Goal: Information Seeking & Learning: Check status

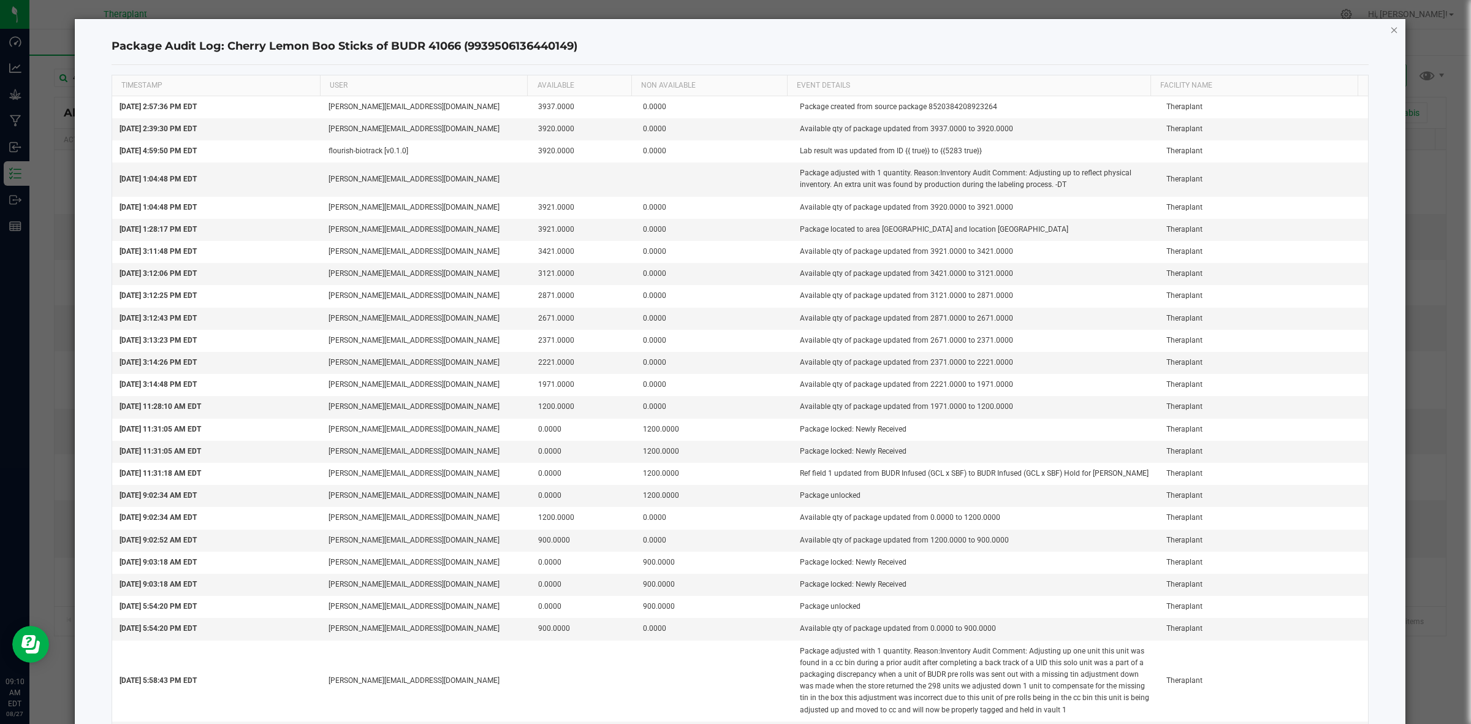
click at [1391, 28] on icon "button" at bounding box center [1395, 29] width 9 height 15
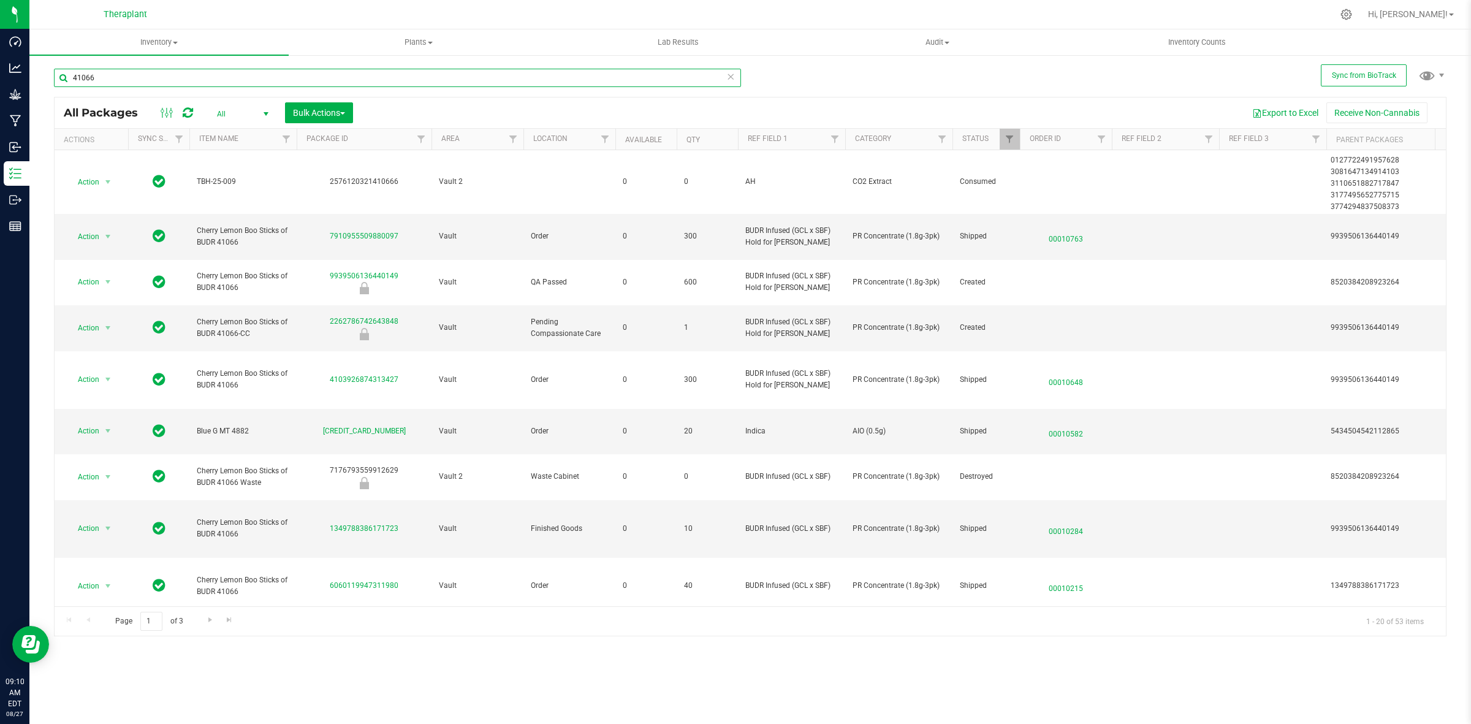
click at [573, 82] on input "41066" at bounding box center [397, 78] width 687 height 18
paste input "6302261060114142"
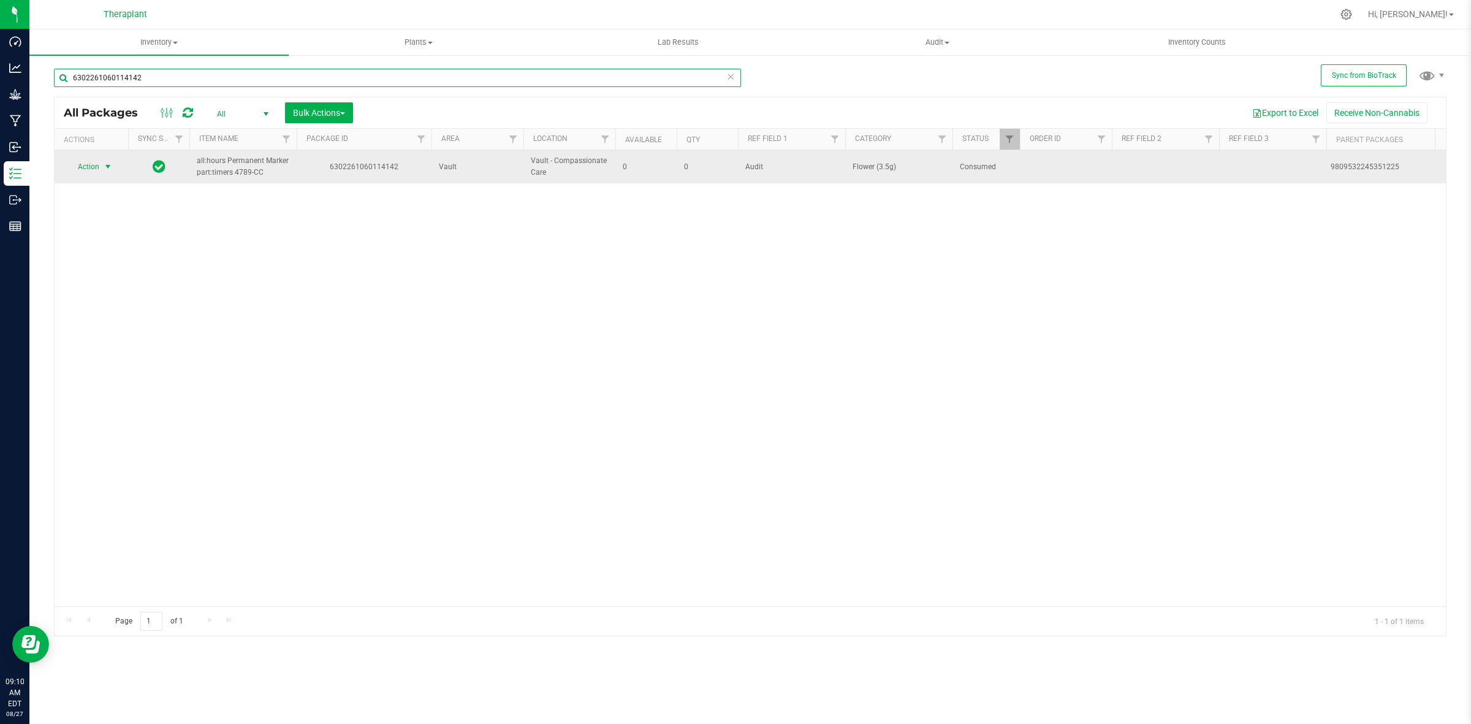
type input "6302261060114142"
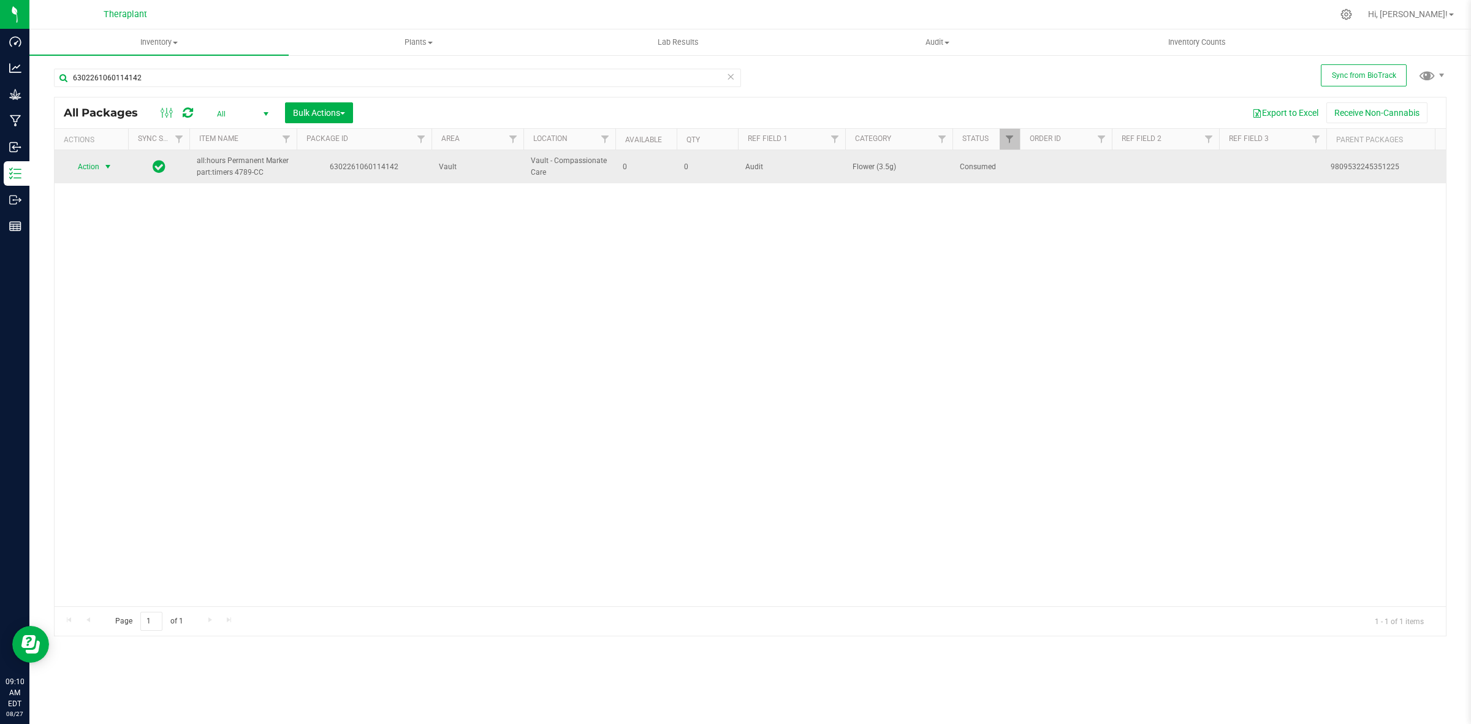
click at [94, 170] on span "Action" at bounding box center [83, 166] width 33 height 17
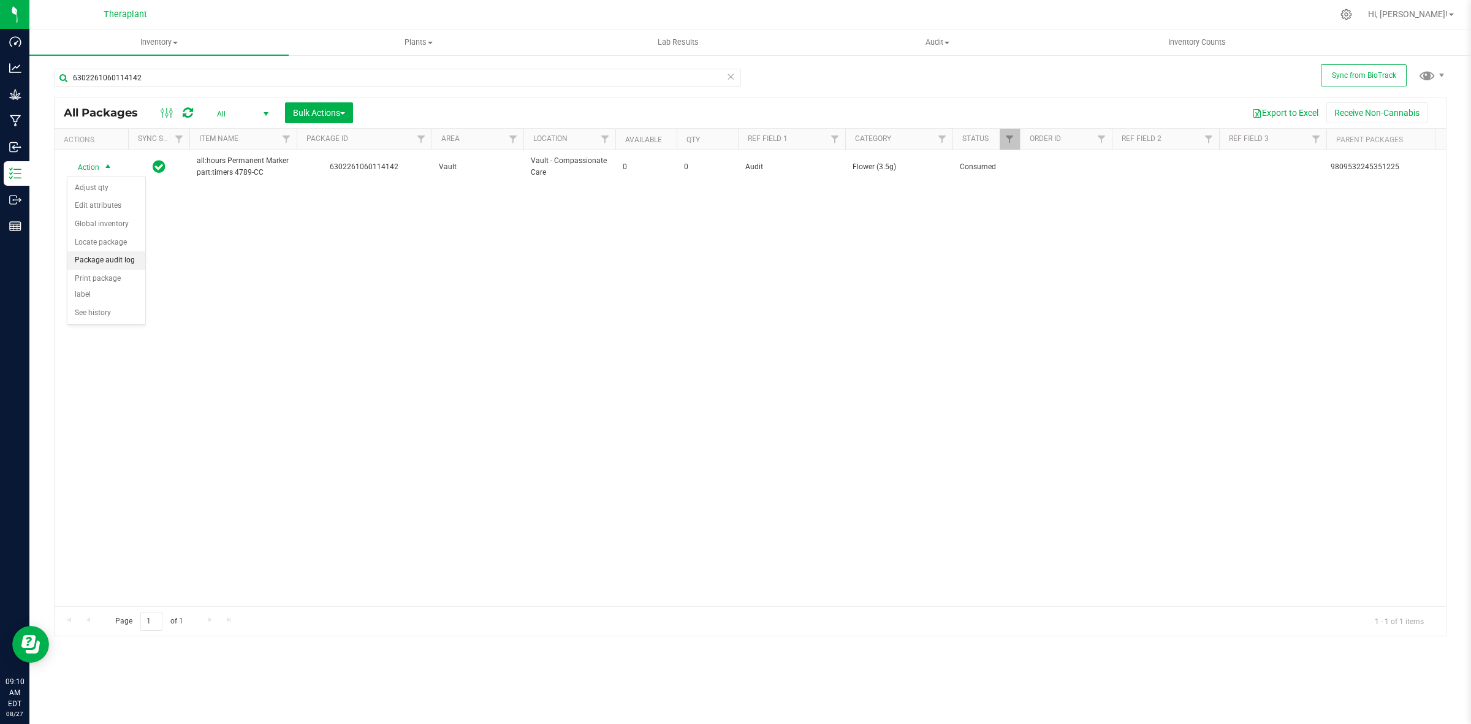
click at [106, 255] on li "Package audit log" at bounding box center [106, 260] width 78 height 18
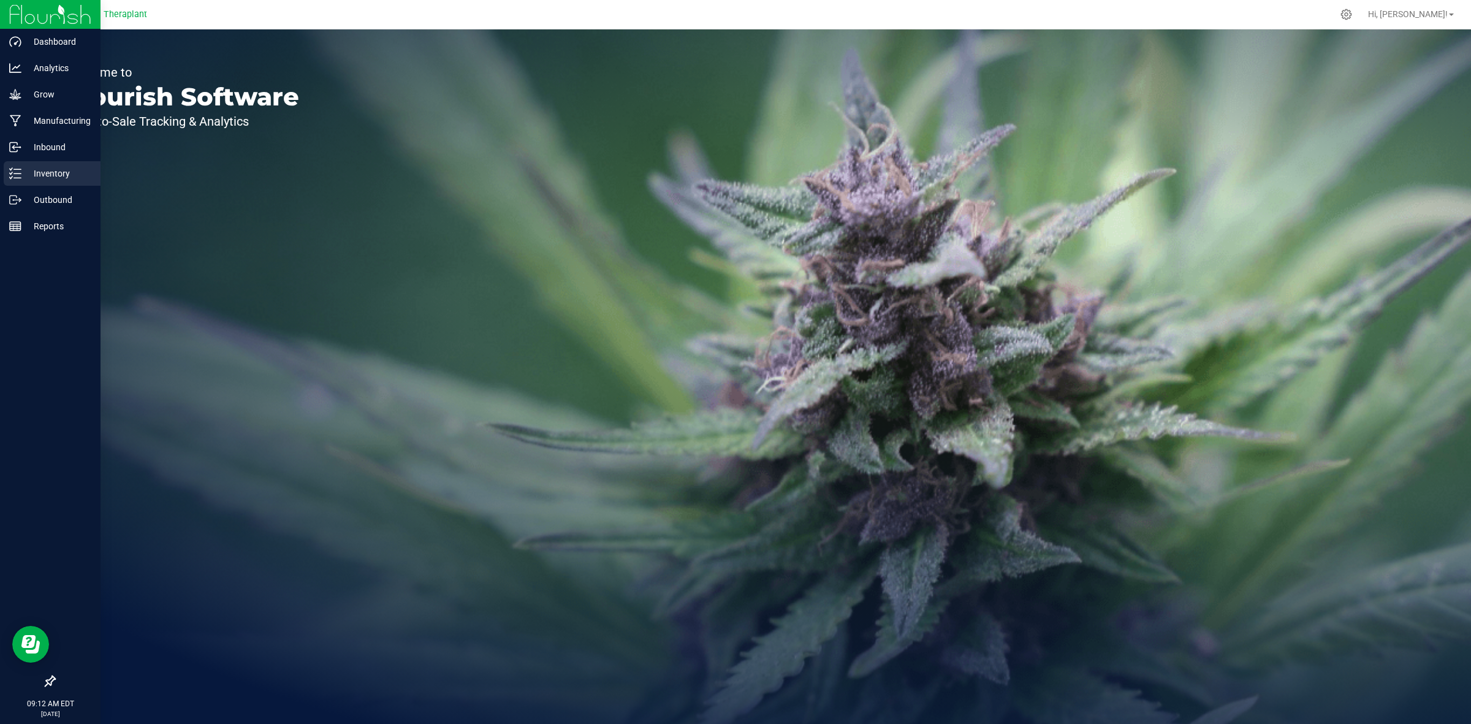
click at [13, 172] on icon at bounding box center [15, 173] width 12 height 12
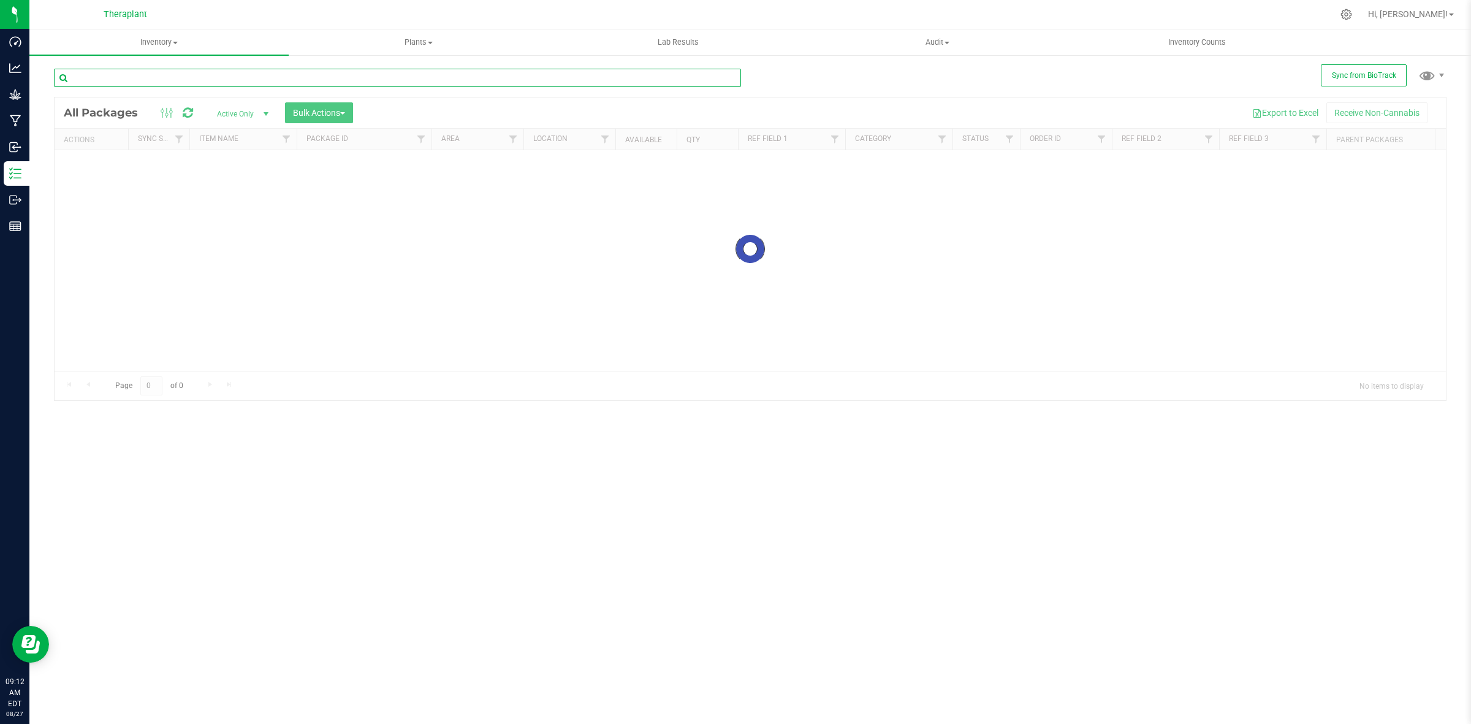
click at [519, 74] on input "text" at bounding box center [397, 78] width 687 height 18
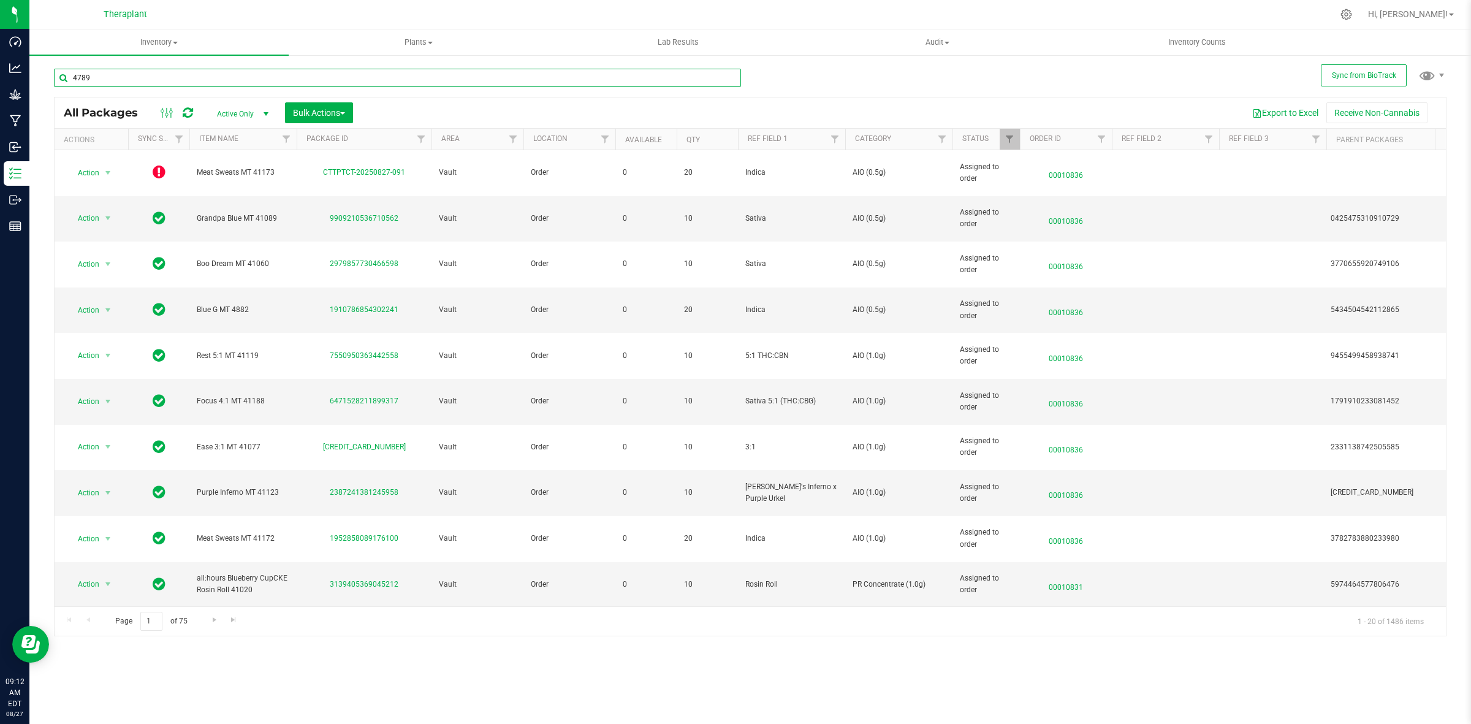
type input "4789"
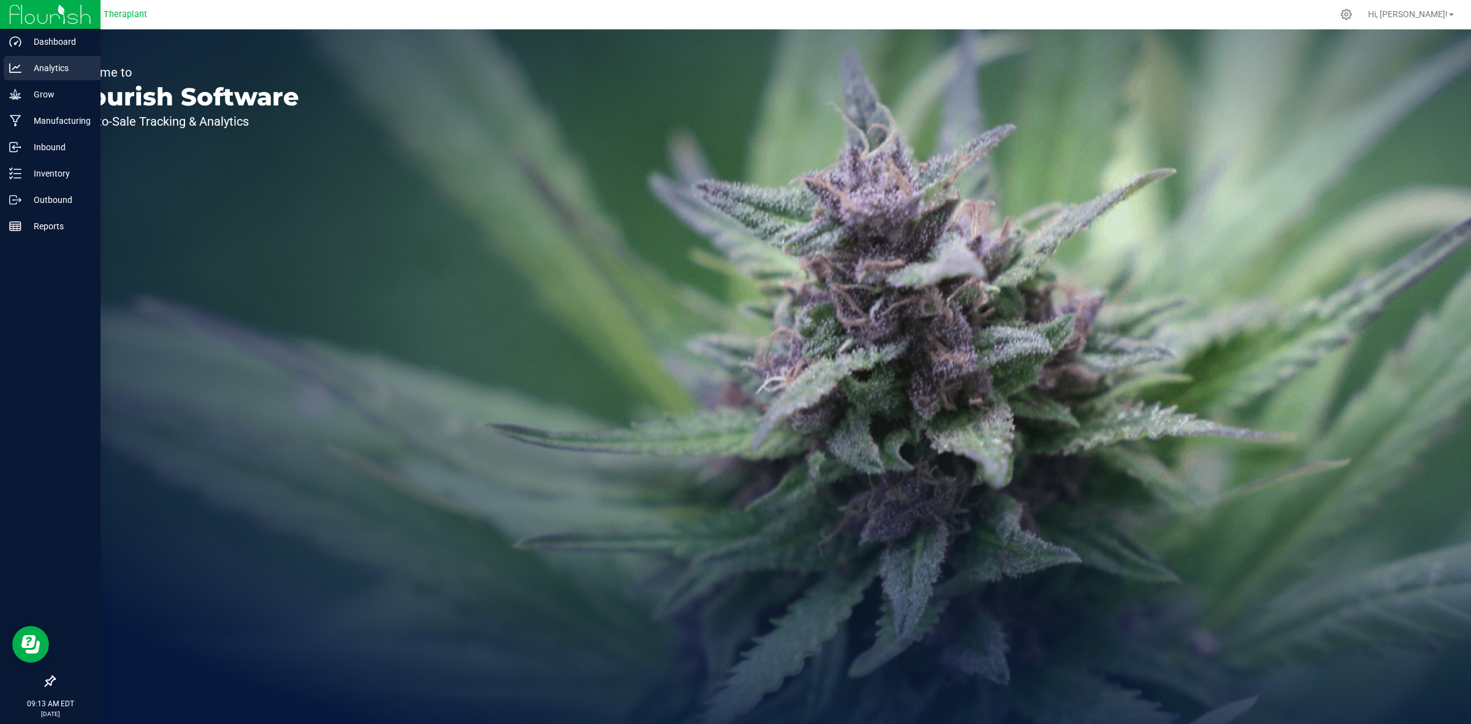
click at [14, 68] on icon at bounding box center [15, 68] width 12 height 12
